Goal: Information Seeking & Learning: Find specific page/section

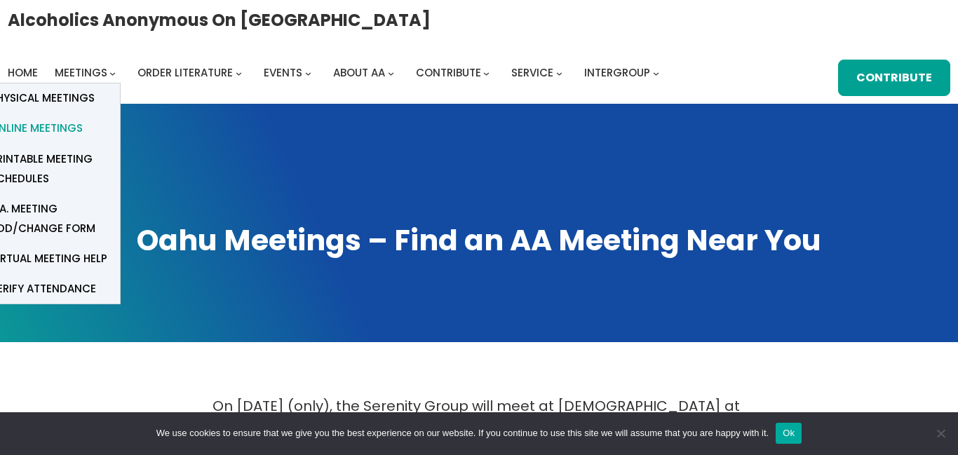
click at [83, 119] on span "Online Meetings" at bounding box center [36, 129] width 93 height 20
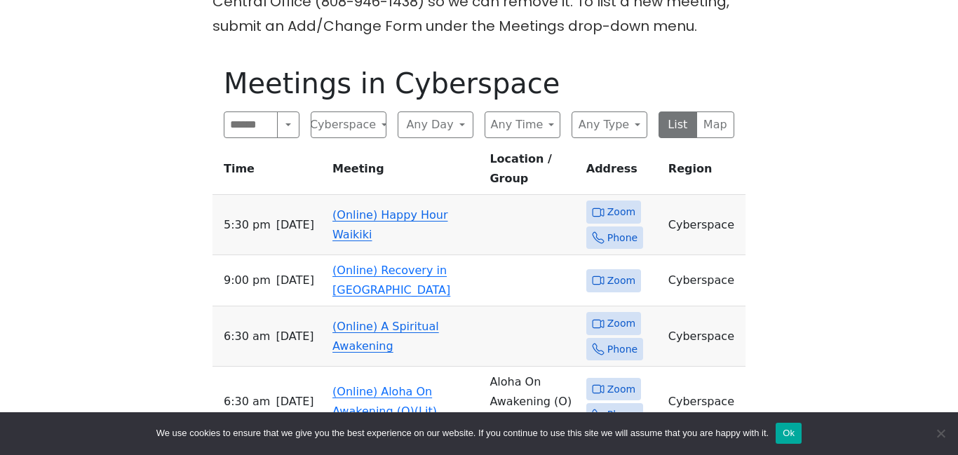
scroll to position [589, 0]
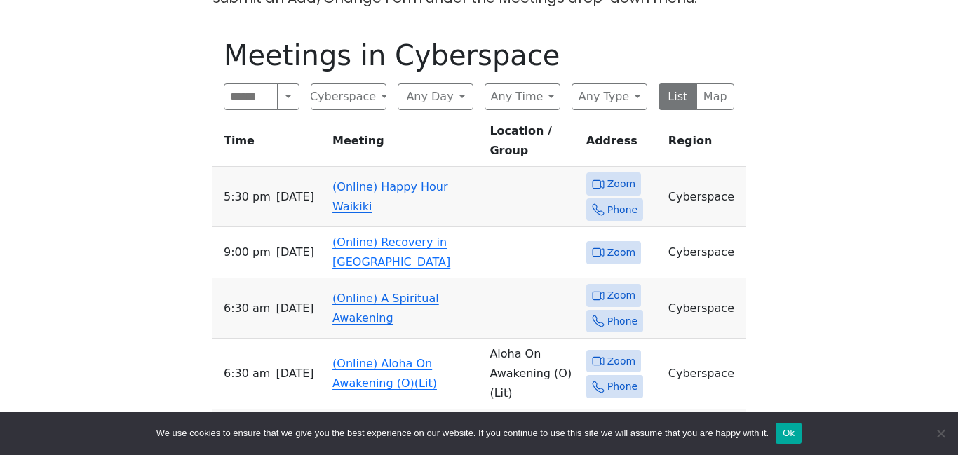
click at [343, 175] on td "(Online) Happy Hour Waikiki" at bounding box center [405, 197] width 157 height 60
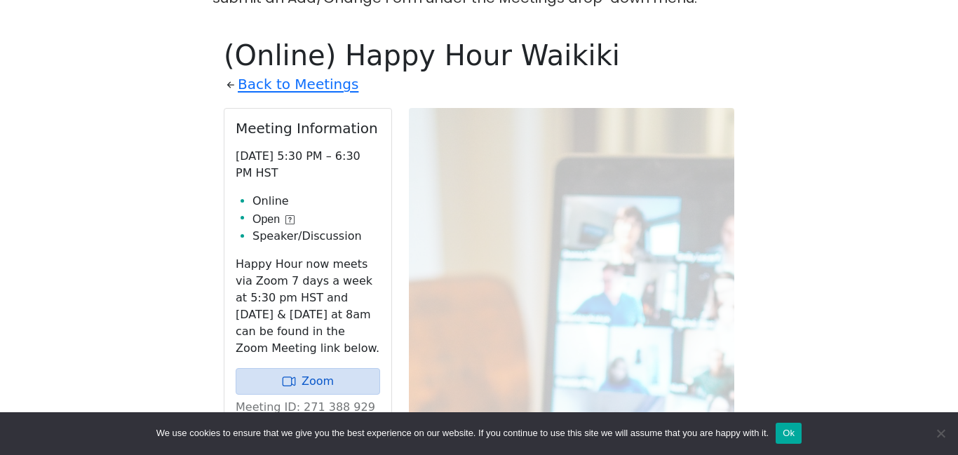
scroll to position [616, 0]
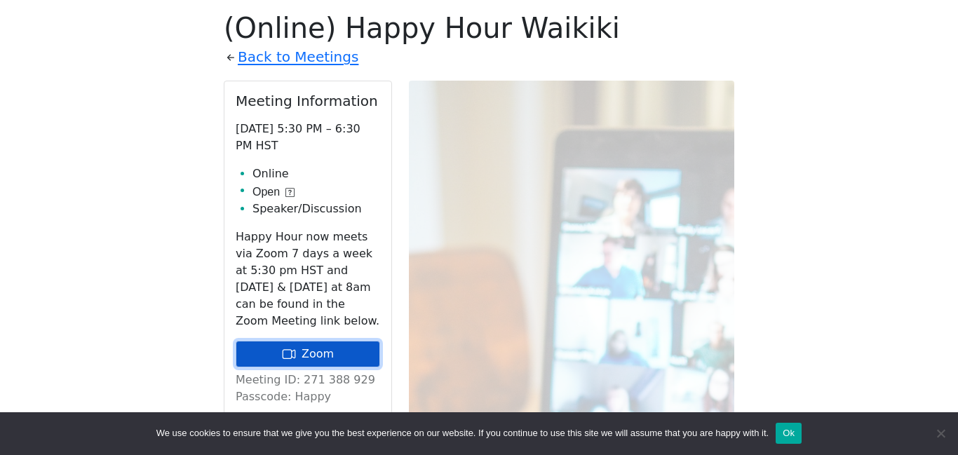
click at [286, 347] on icon at bounding box center [289, 354] width 14 height 14
